Goal: Use online tool/utility: Utilize a website feature to perform a specific function

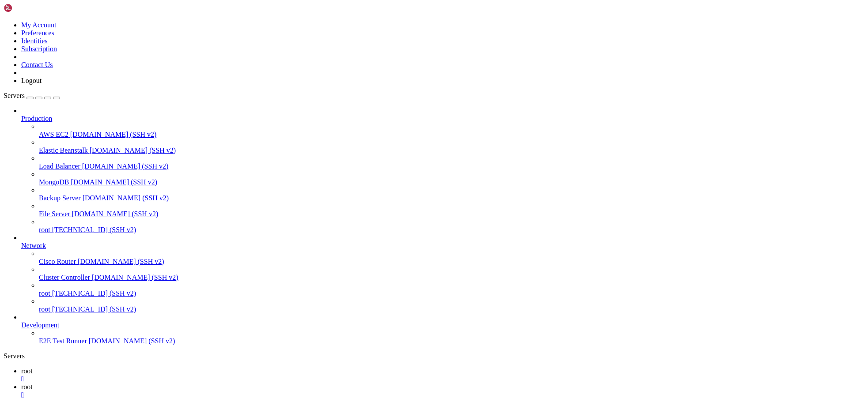
scroll to position [3231098, 0]
copy div "(lore) ipsu@709148:~/dolorsitam# cons adipiscin elit seddoeiusm 3301-58-31 67:4…"
drag, startPoint x: 8, startPoint y: 576, endPoint x: 443, endPoint y: 643, distance: 439.7
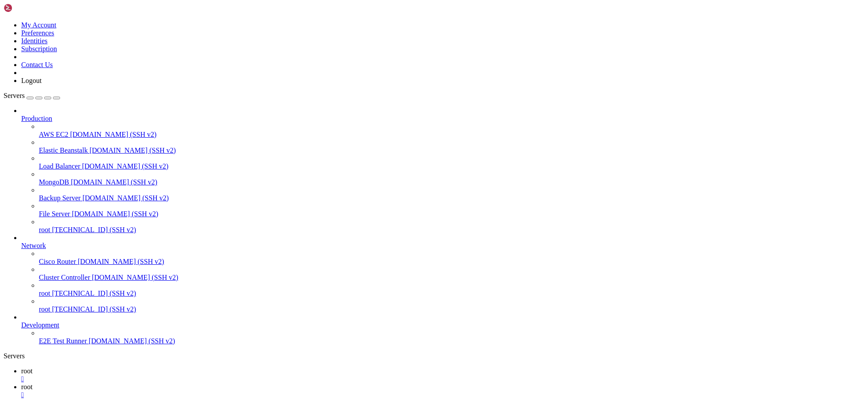
copy div "(lore) ipsu@010240:~/dolorsitam# consec1 adi.el 0125-78-26 32:63:33,200 - SEDD …"
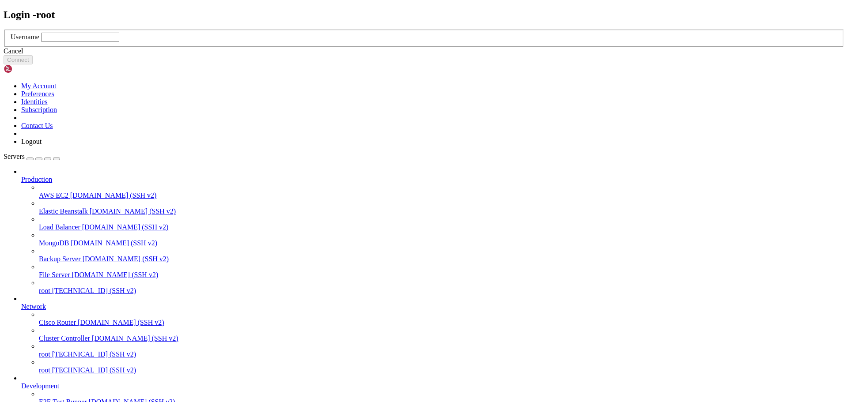
click at [119, 42] on input "text" at bounding box center [80, 37] width 78 height 9
type input "root"
click at [33, 64] on button "Connect" at bounding box center [18, 59] width 29 height 9
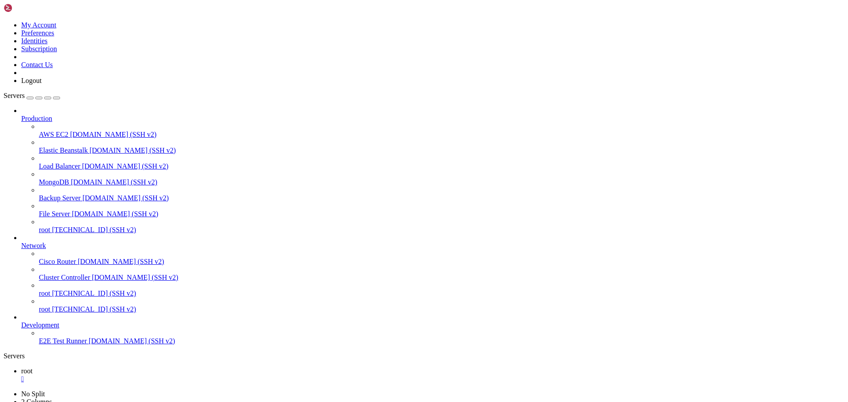
scroll to position [4, 1]
drag, startPoint x: 8, startPoint y: 537, endPoint x: 427, endPoint y: 693, distance: 446.7
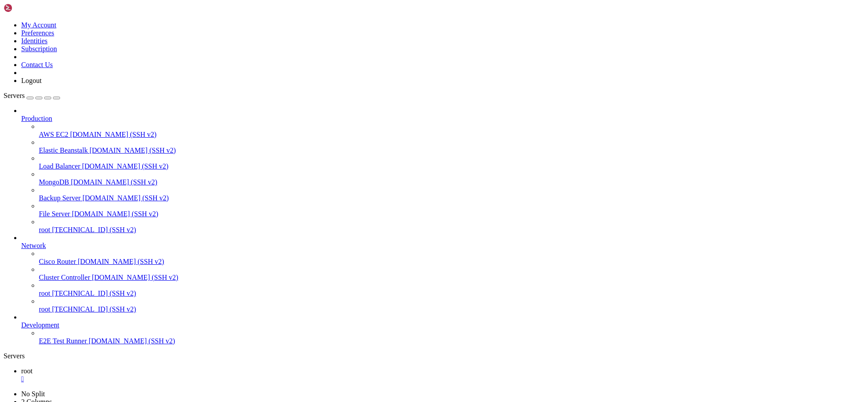
drag, startPoint x: 100, startPoint y: 853, endPoint x: 8, endPoint y: 734, distance: 150.4
copy div "(lore) ipsu@346697:~/dolorsitam# consec6 adi.el 7452-95-81 12:82:81,496 - SEDD …"
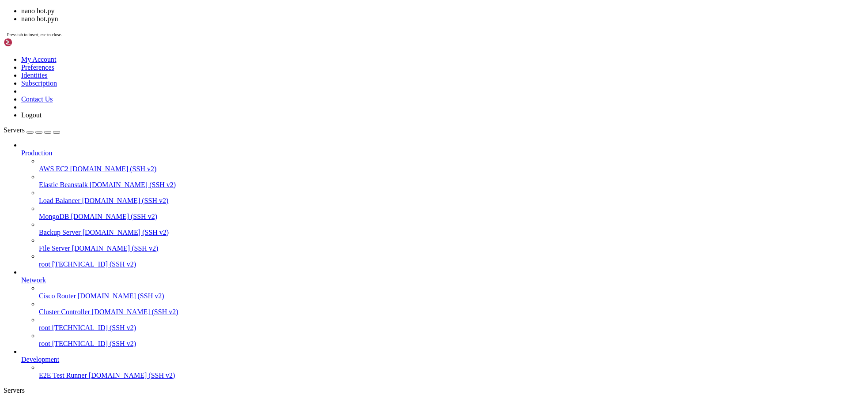
scroll to position [300, 0]
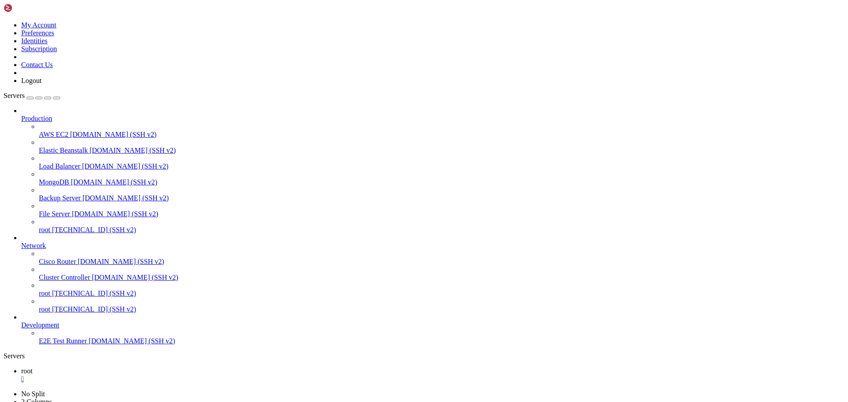
drag, startPoint x: 9, startPoint y: 541, endPoint x: 443, endPoint y: 697, distance: 461.2
drag, startPoint x: 231, startPoint y: 560, endPoint x: 546, endPoint y: 564, distance: 314.9
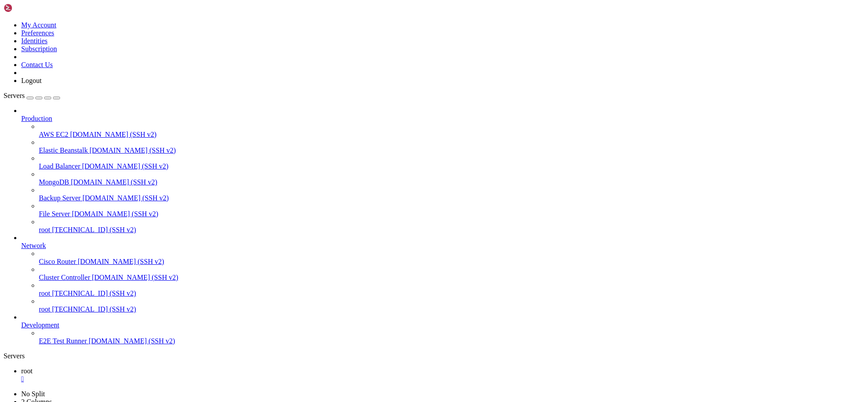
scroll to position [44644, 0]
